Goal: Task Accomplishment & Management: Use online tool/utility

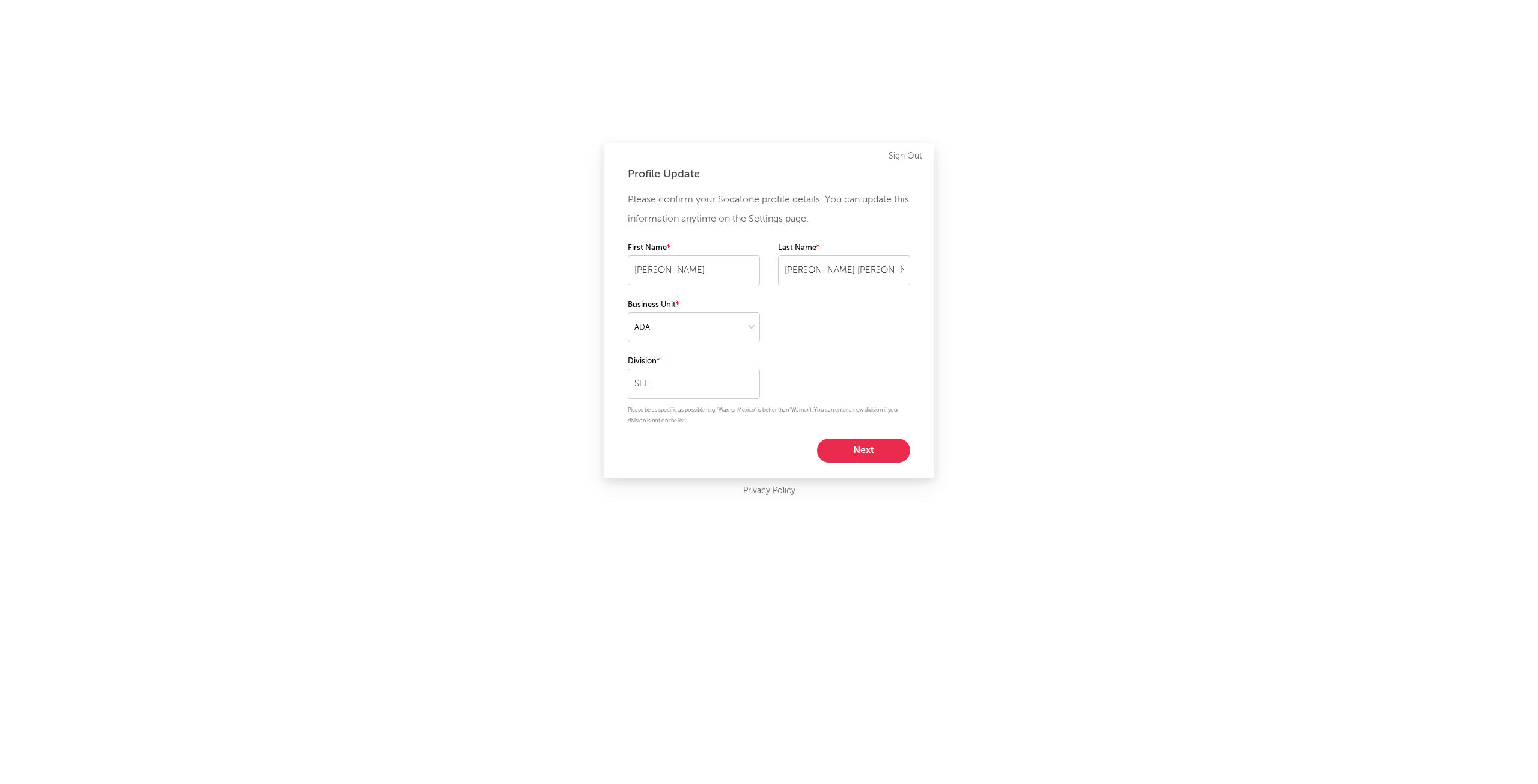
click at [857, 442] on button "Next" at bounding box center [863, 450] width 93 height 24
select select "other"
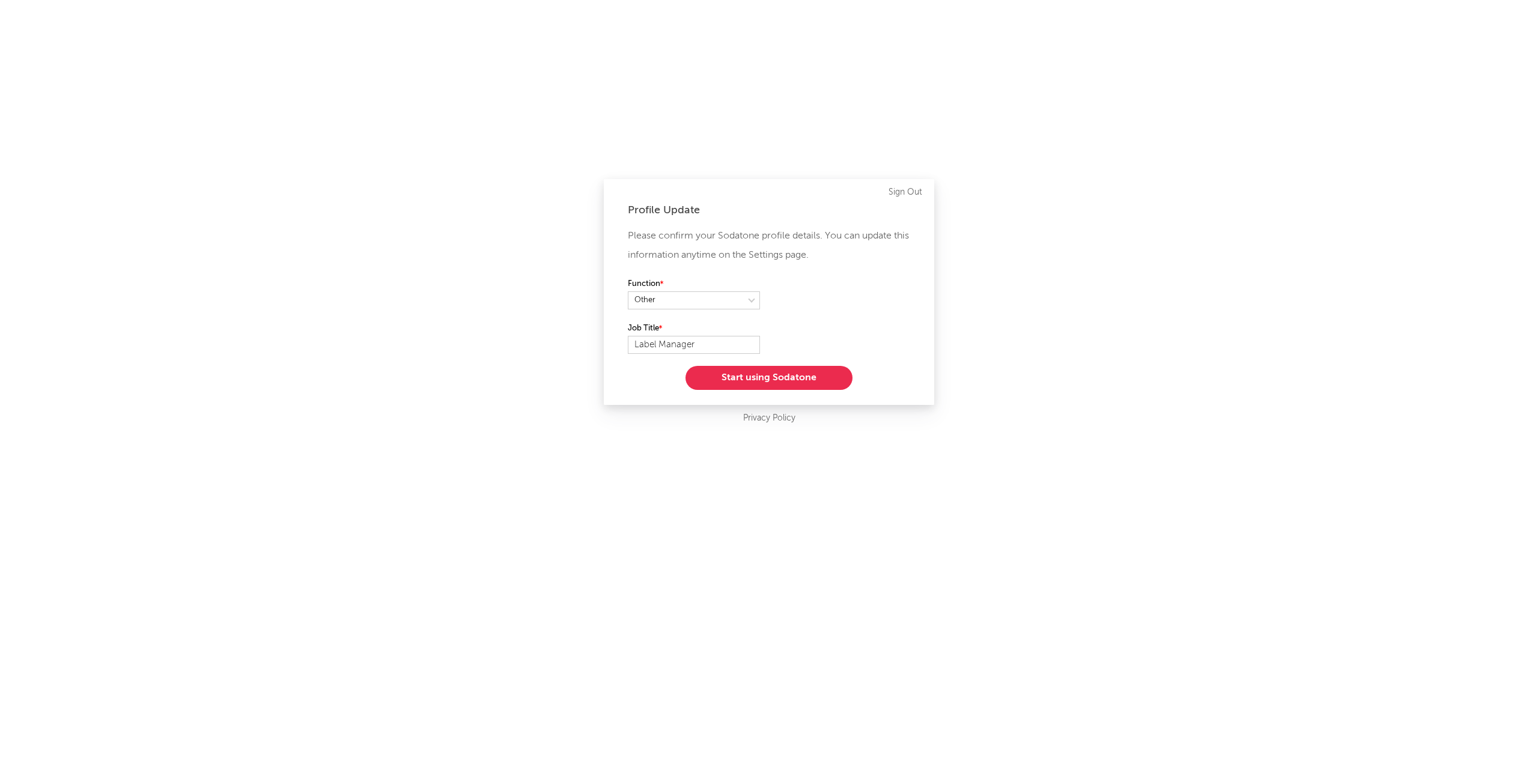
click at [770, 367] on button "Start using Sodatone" at bounding box center [769, 377] width 167 height 24
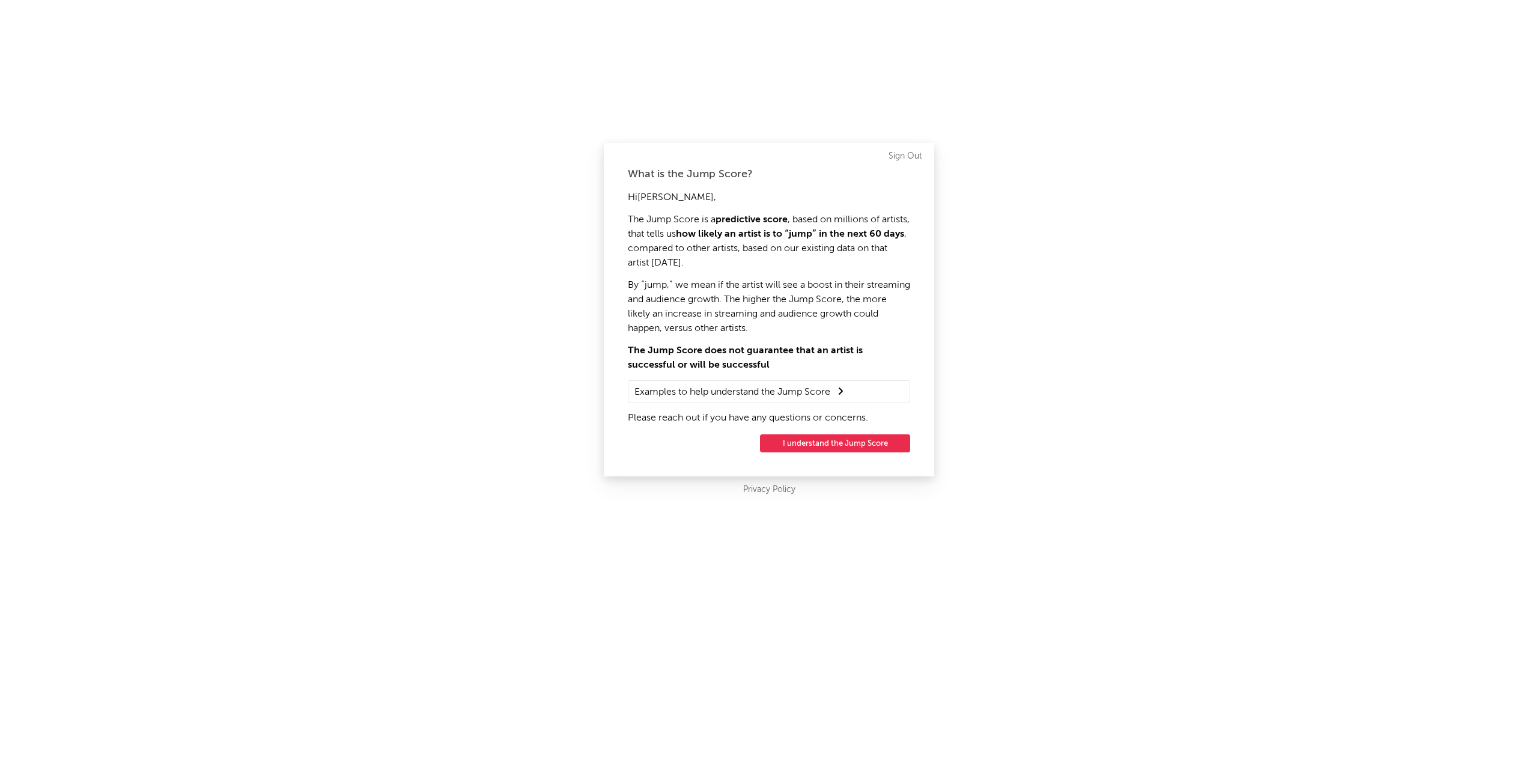
click at [827, 444] on button "I understand the Jump Score" at bounding box center [835, 443] width 150 height 18
